Goal: Task Accomplishment & Management: Manage account settings

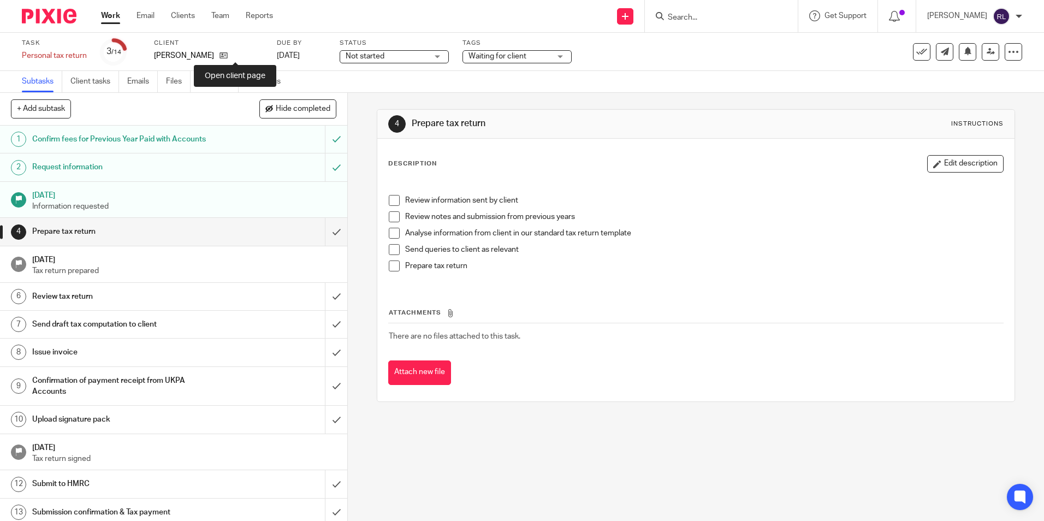
click at [228, 55] on icon at bounding box center [223, 55] width 8 height 8
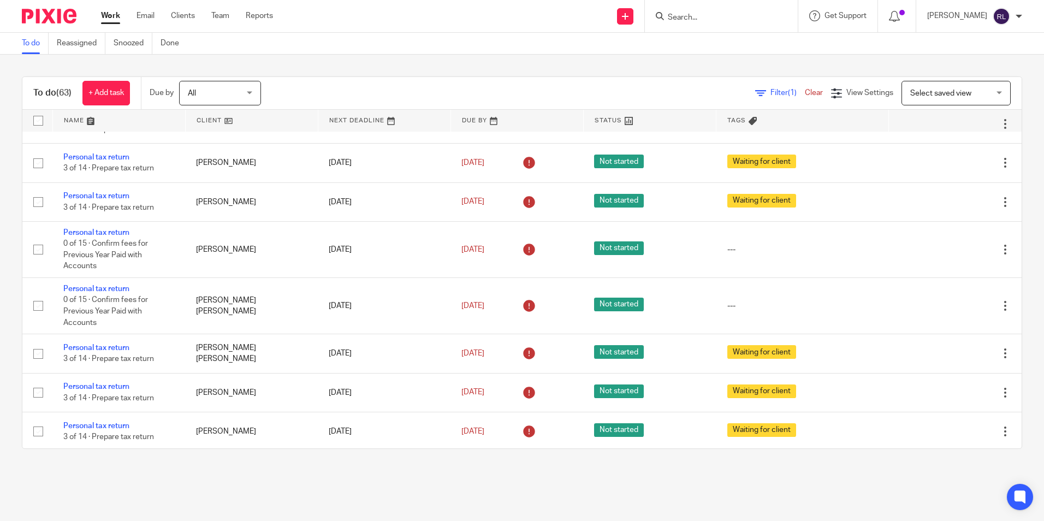
scroll to position [1149, 0]
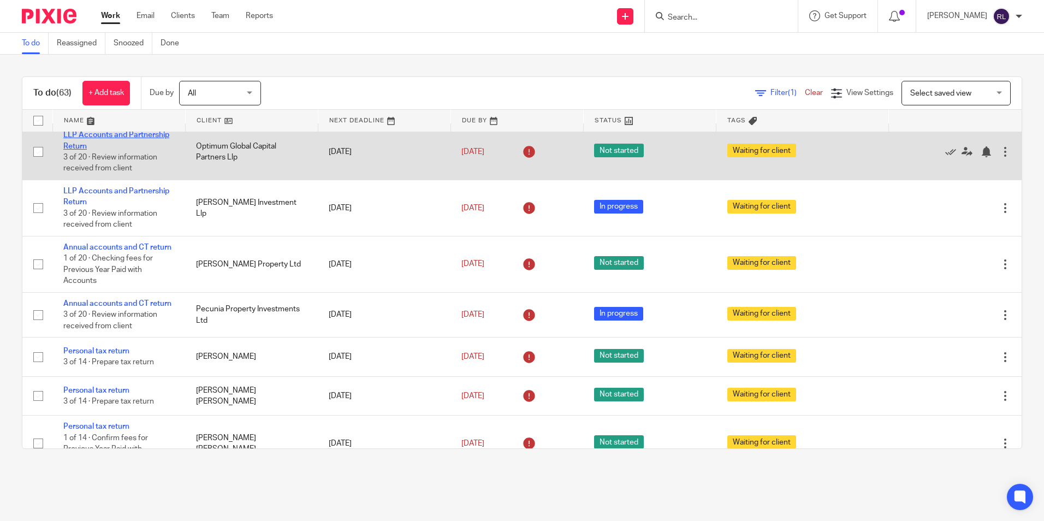
click at [126, 150] on link "LLP Accounts and Partnership Return" at bounding box center [116, 140] width 106 height 19
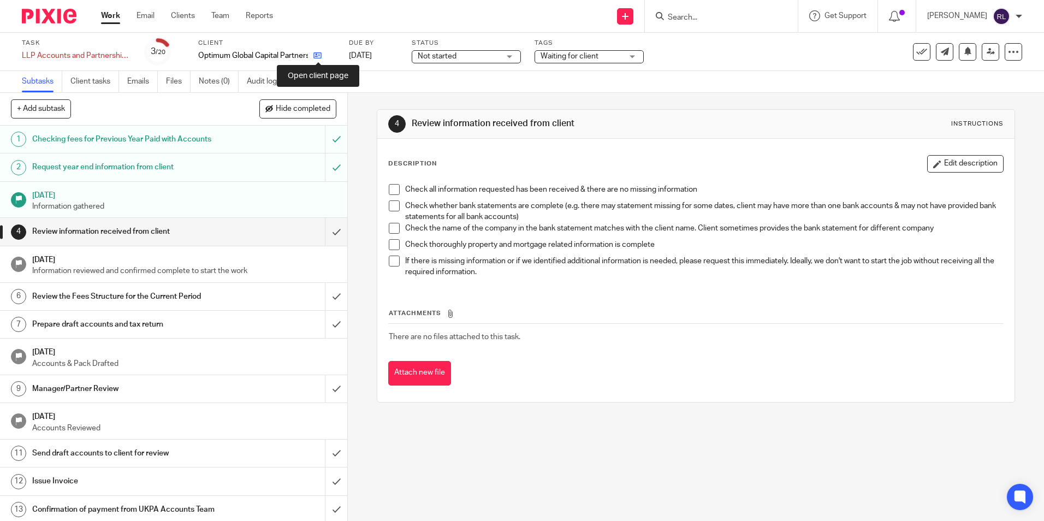
click at [315, 56] on icon at bounding box center [317, 55] width 8 height 8
